Goal: Task Accomplishment & Management: Complete application form

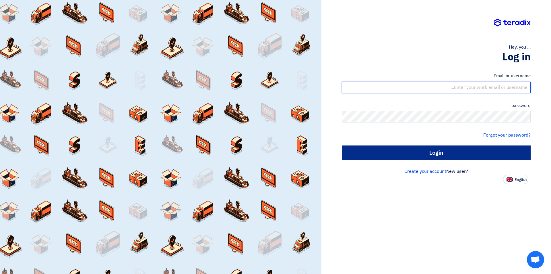
type input "[EMAIL_ADDRESS][DOMAIN_NAME]"
click at [433, 153] on input "Login" at bounding box center [436, 152] width 189 height 14
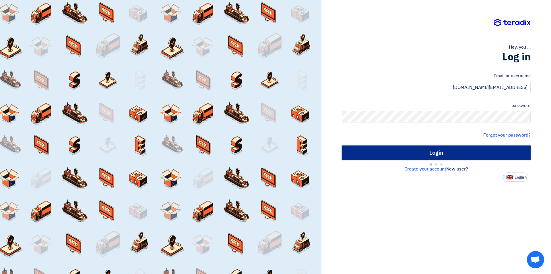
type input "Sign in"
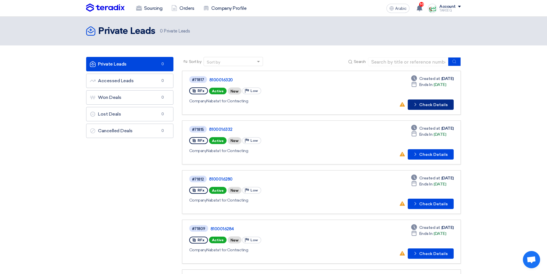
click at [432, 107] on button "Check details Check Details" at bounding box center [431, 104] width 46 height 10
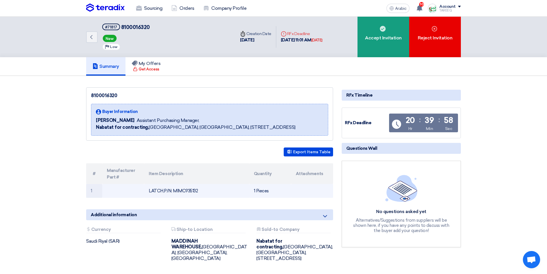
click at [187, 191] on font "LATCH,P/N: MIMC935132" at bounding box center [173, 190] width 49 height 5
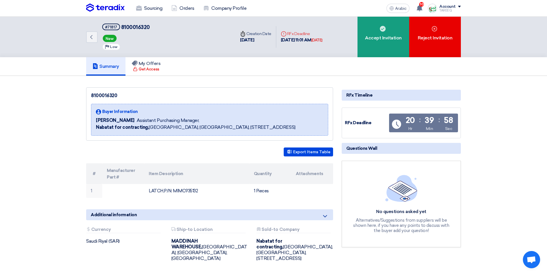
copy font "MIMC935132"
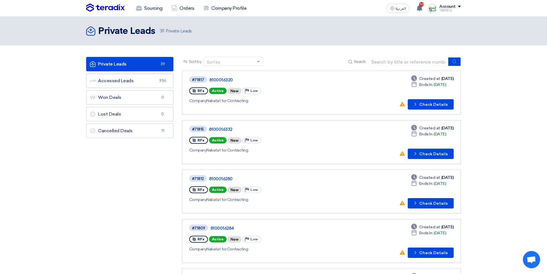
click at [440, 160] on link "#71815 8100016332 RFx Active New Priority Low Company Nabatat for Contracting D…" at bounding box center [321, 142] width 279 height 44
click at [438, 155] on button "Check details Check Details" at bounding box center [431, 153] width 46 height 10
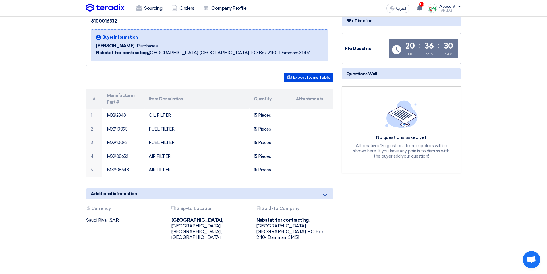
scroll to position [115, 0]
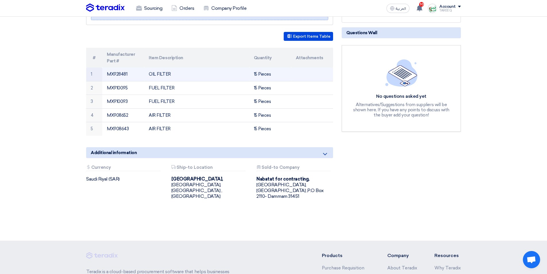
click at [119, 73] on td "MX928481" at bounding box center [123, 73] width 42 height 13
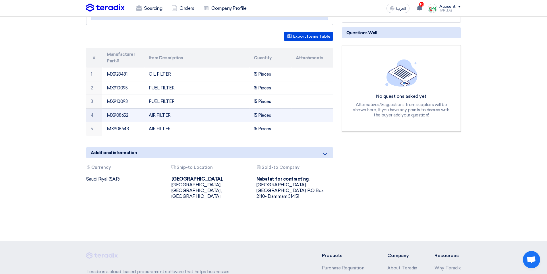
copy td "MX928481"
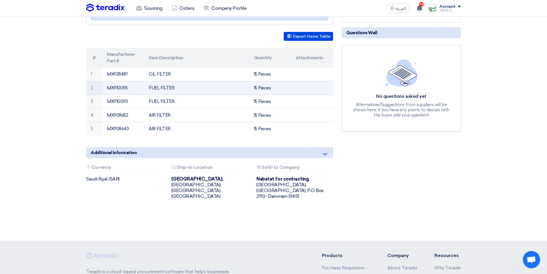
click at [130, 88] on td "MX910095" at bounding box center [123, 88] width 42 height 14
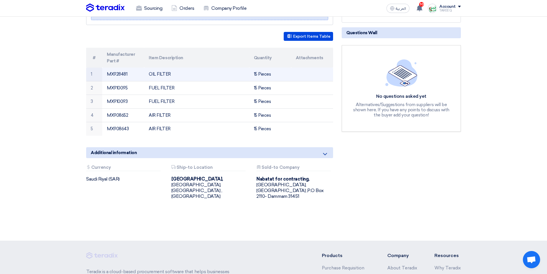
click at [119, 72] on td "MX928481" at bounding box center [123, 73] width 42 height 13
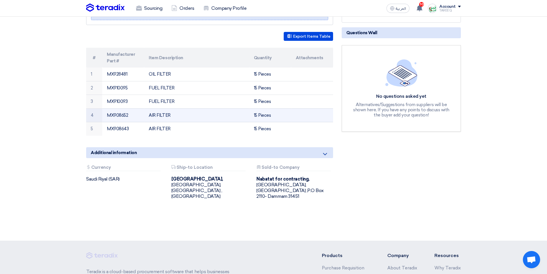
copy td "MX928481"
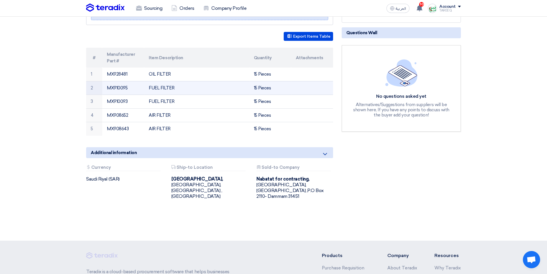
click at [114, 88] on td "MX910095" at bounding box center [123, 88] width 42 height 14
copy td "MX910095"
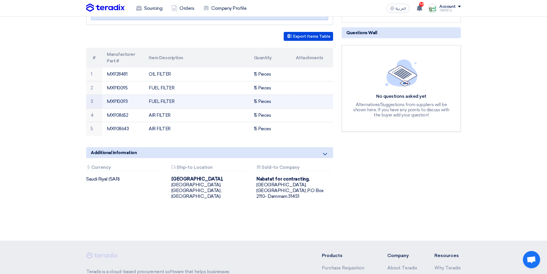
click at [121, 101] on td "MX910093" at bounding box center [123, 102] width 42 height 14
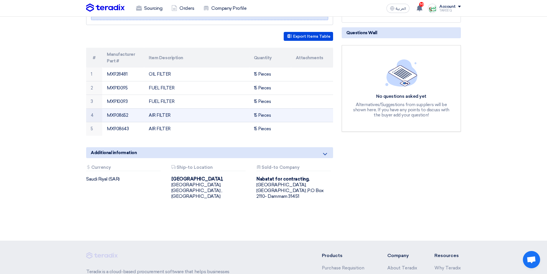
copy td "MX910093"
click at [124, 117] on td "MX908652" at bounding box center [123, 115] width 42 height 14
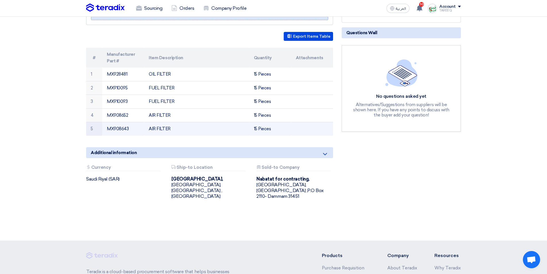
copy td "MX908652"
click at [123, 130] on td "MX908643" at bounding box center [123, 128] width 42 height 13
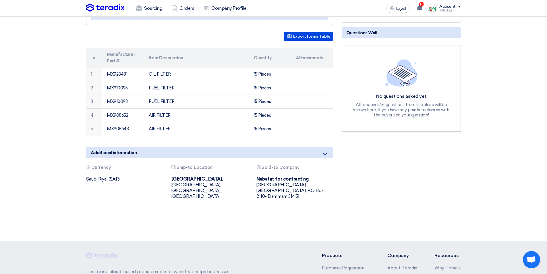
copy td "MX908643"
